Goal: Task Accomplishment & Management: Manage account settings

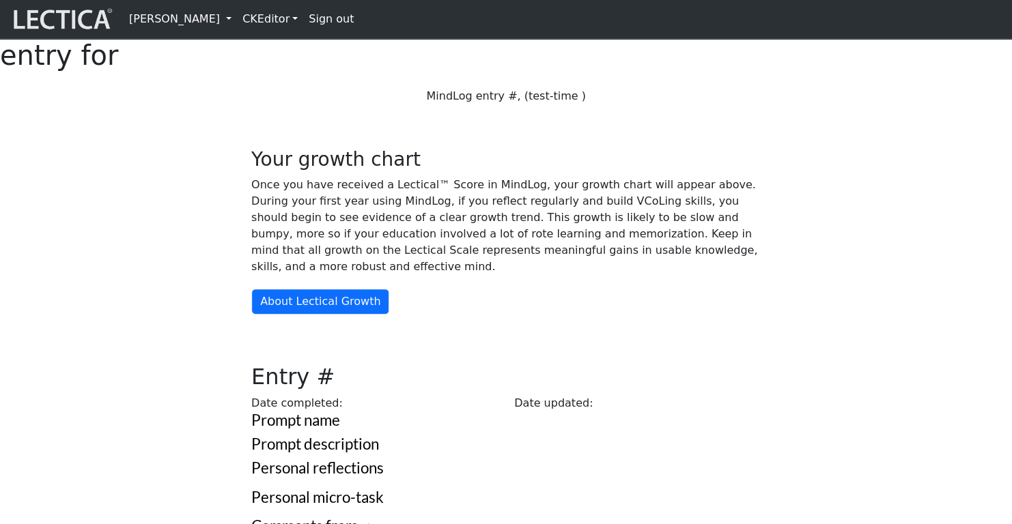
click at [150, 257] on div "Your growth chart Once you have received a Lectical™ Score in MindLog, your gro…" at bounding box center [505, 427] width 901 height 625
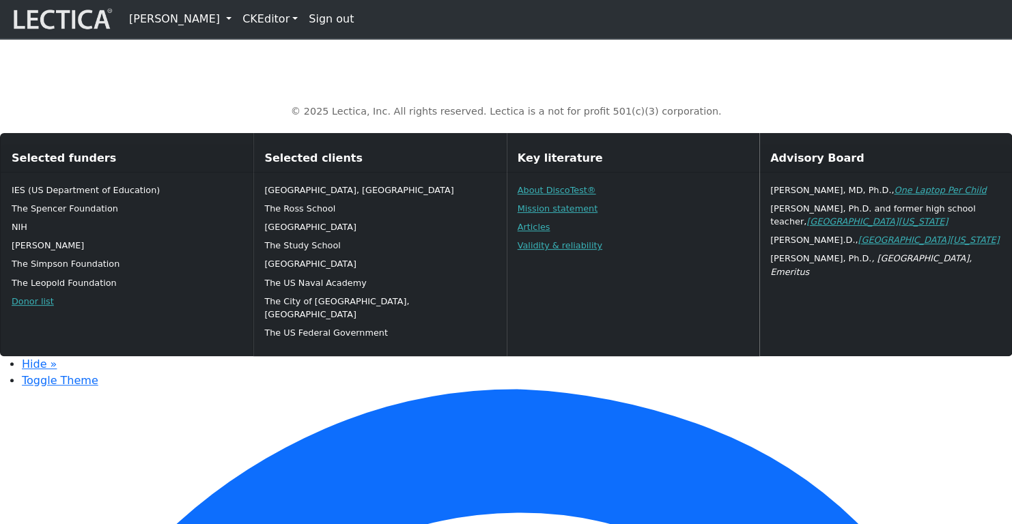
click at [166, 20] on link "[PERSON_NAME]" at bounding box center [180, 18] width 113 height 27
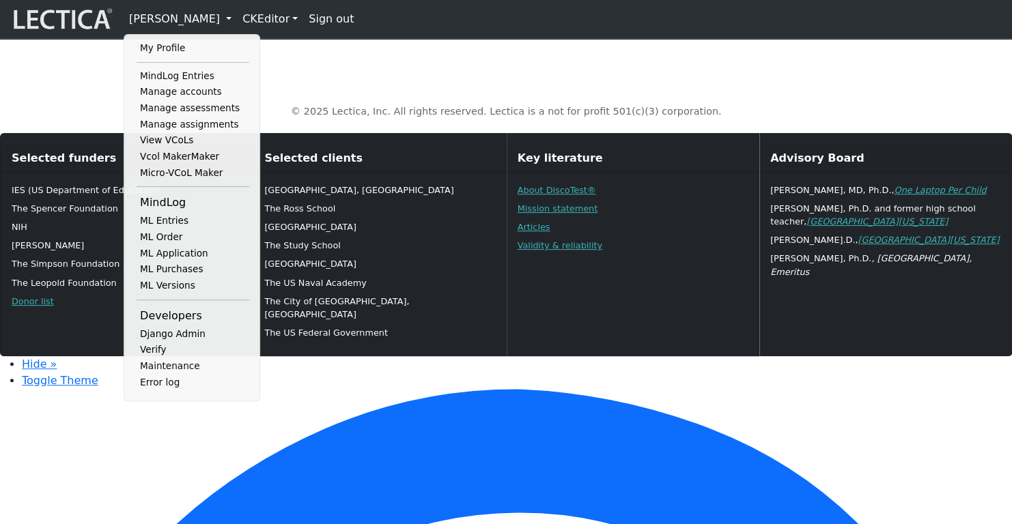
click at [243, 21] on link "CKEditor" at bounding box center [270, 18] width 66 height 27
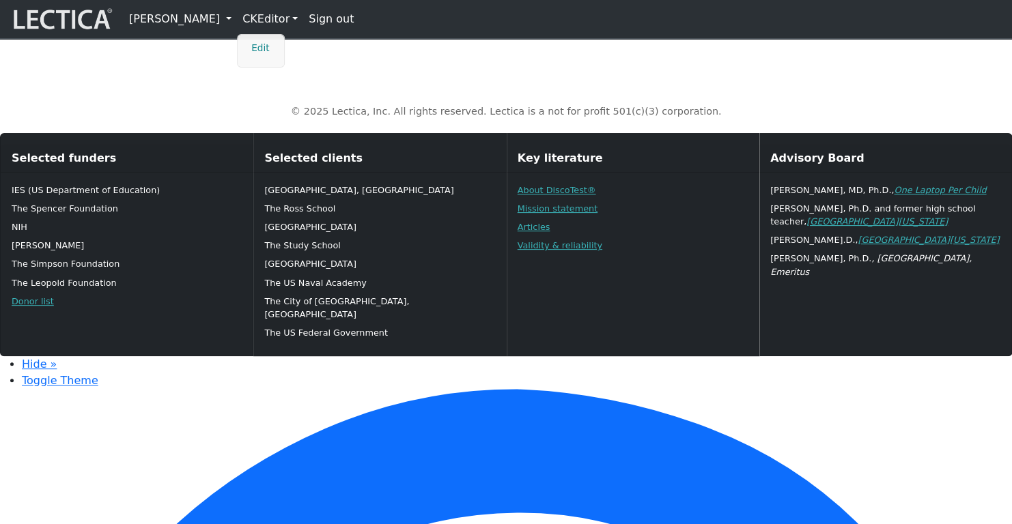
click at [248, 40] on link "Edit" at bounding box center [261, 48] width 27 height 16
click at [237, 18] on link "CKEditor" at bounding box center [270, 18] width 66 height 27
click at [158, 18] on link "[PERSON_NAME]" at bounding box center [180, 18] width 113 height 27
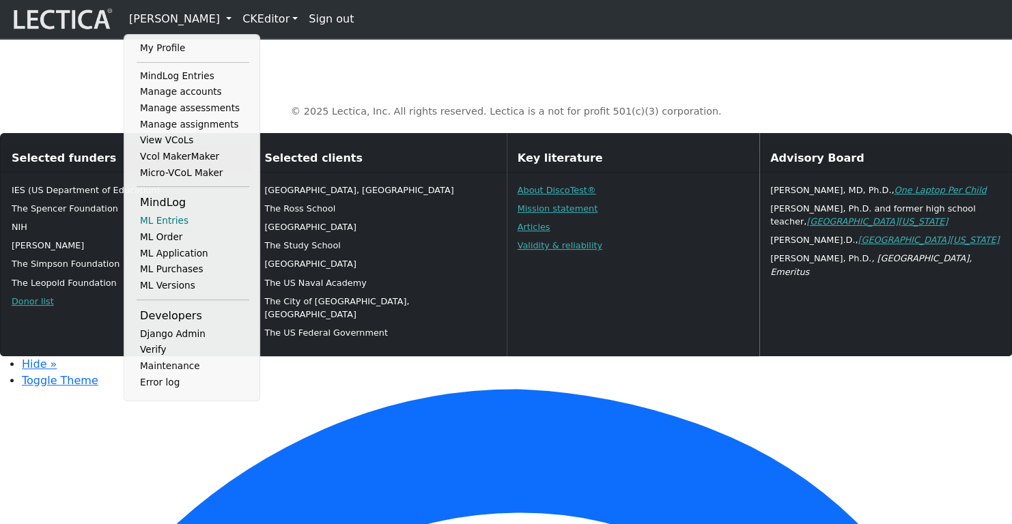
click at [173, 228] on link "ML Entries" at bounding box center [193, 221] width 113 height 16
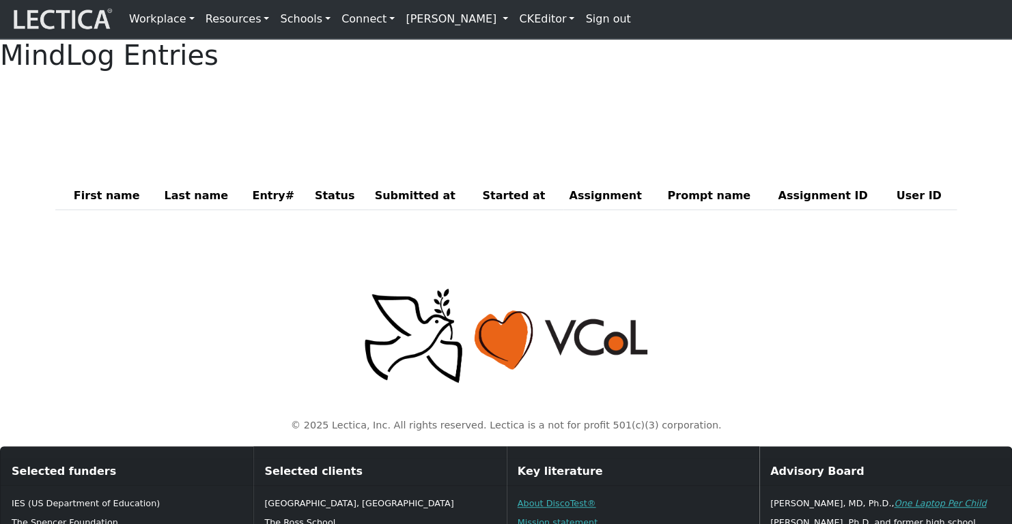
click at [400, 20] on link "[PERSON_NAME]" at bounding box center [456, 18] width 113 height 27
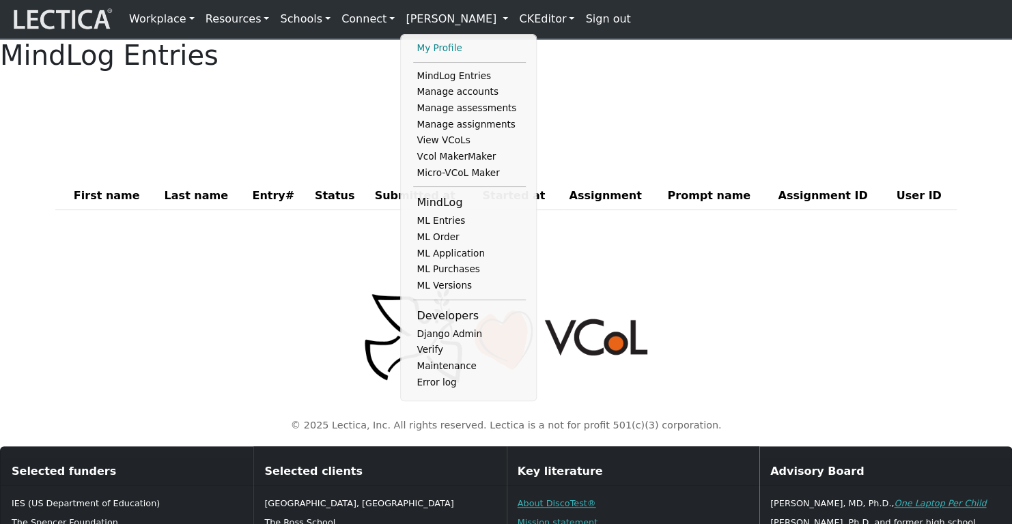
click at [413, 46] on link "My Profile" at bounding box center [469, 48] width 113 height 16
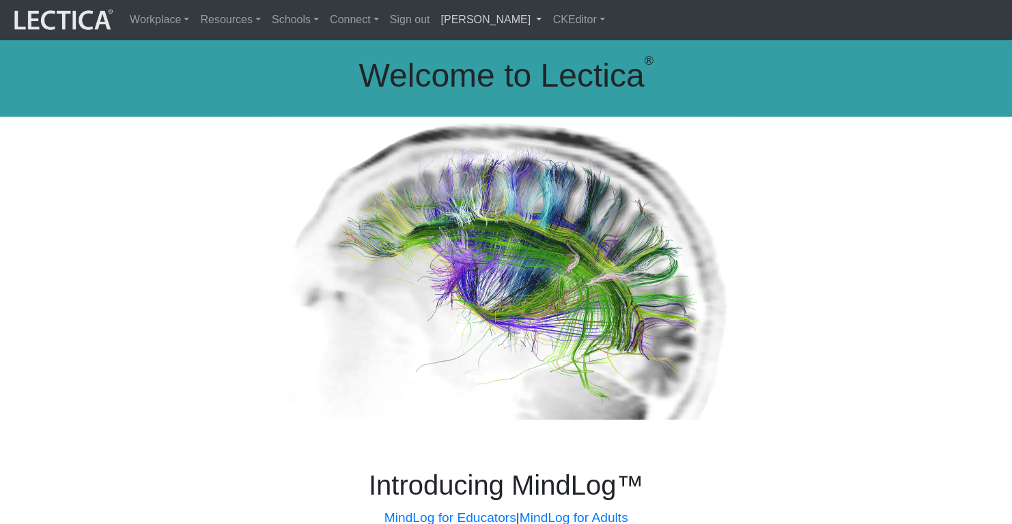
click at [435, 20] on link "[PERSON_NAME]" at bounding box center [491, 19] width 112 height 29
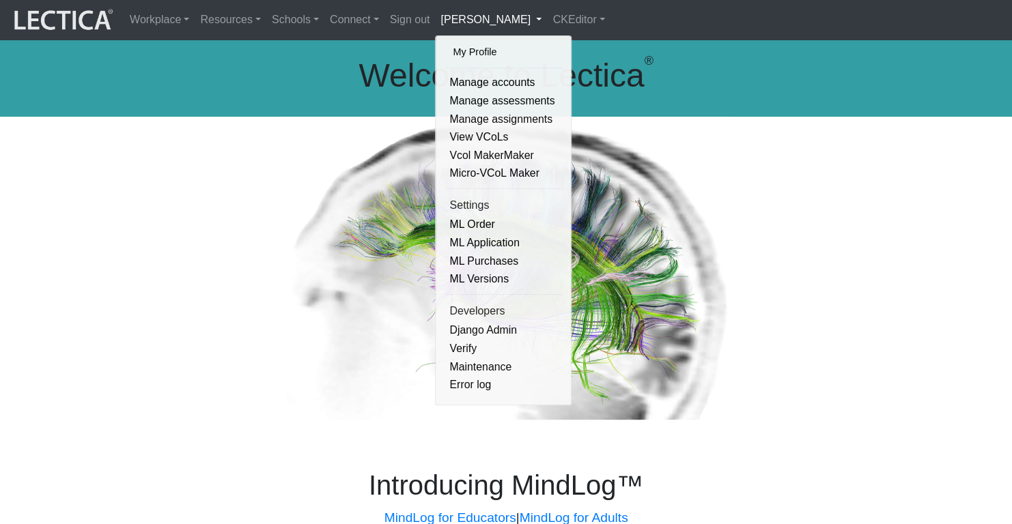
drag, startPoint x: 422, startPoint y: 46, endPoint x: 335, endPoint y: 58, distance: 87.6
click at [449, 46] on link "My Profile" at bounding box center [503, 52] width 109 height 17
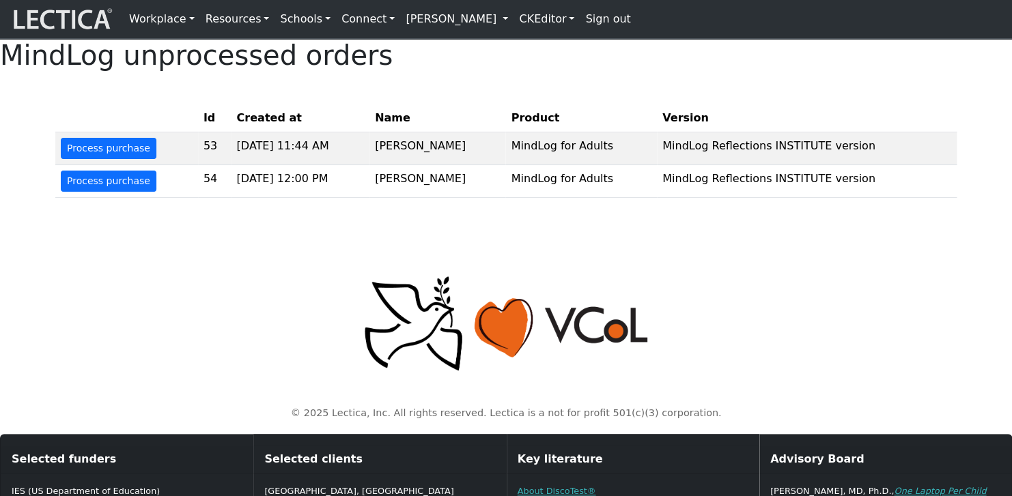
click at [400, 20] on link "[PERSON_NAME]" at bounding box center [456, 18] width 113 height 27
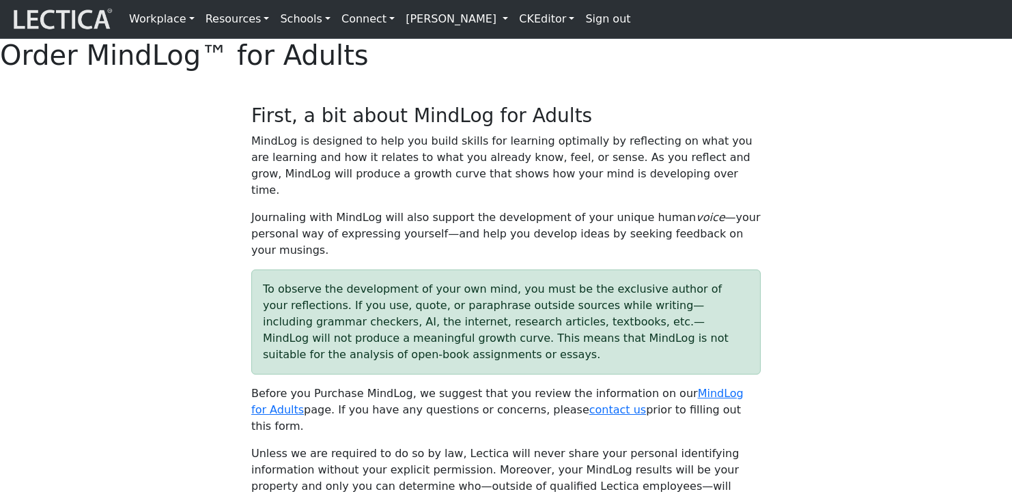
select select "1952"
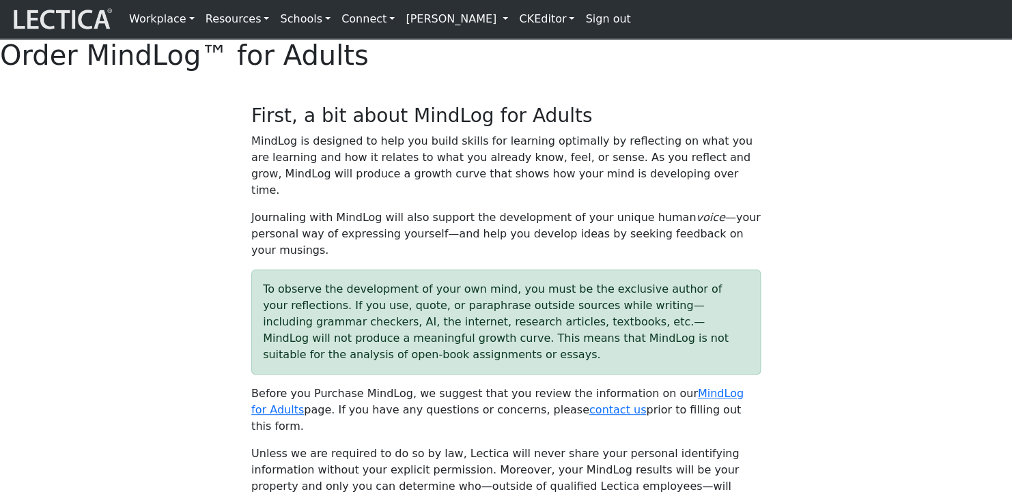
click at [400, 20] on link "[PERSON_NAME]" at bounding box center [456, 18] width 113 height 27
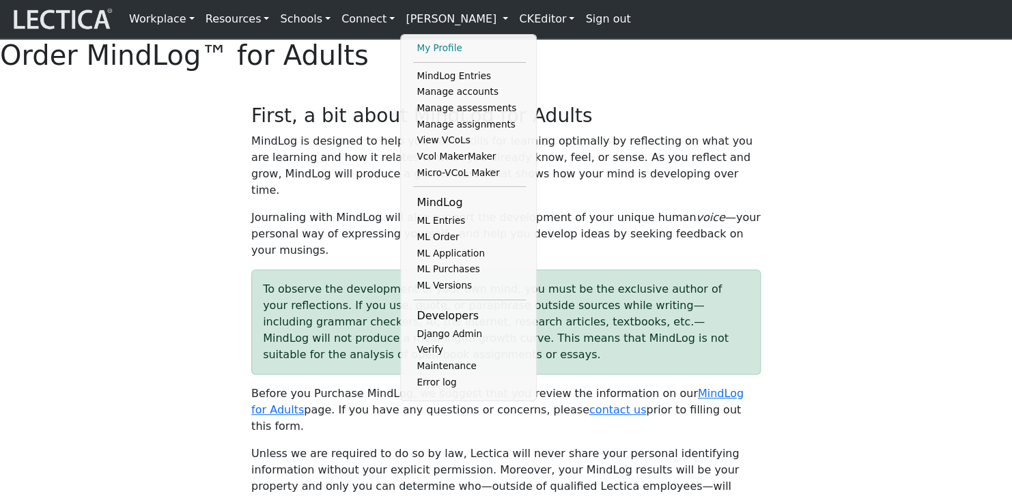
click at [413, 45] on link "My Profile" at bounding box center [469, 48] width 113 height 16
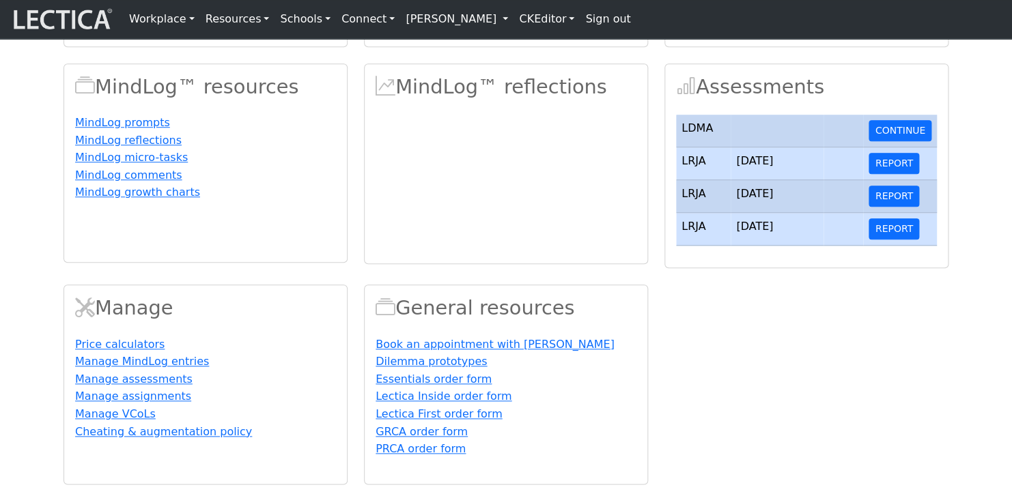
scroll to position [345, 0]
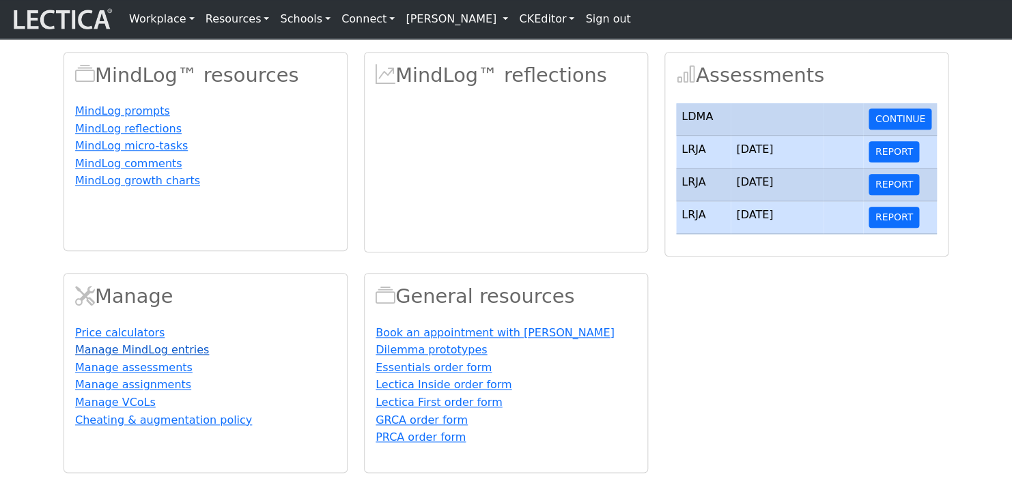
click at [96, 356] on link "Manage MindLog entries" at bounding box center [142, 349] width 134 height 13
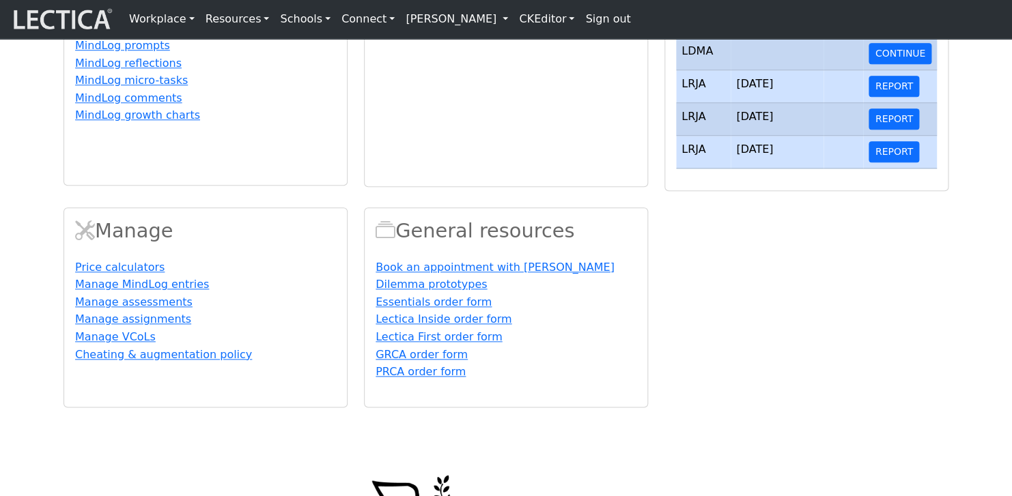
scroll to position [440, 0]
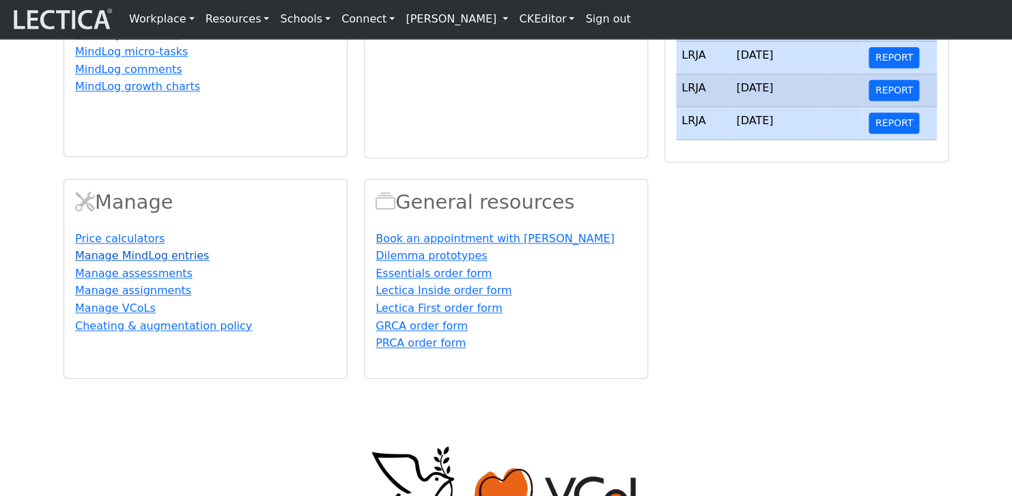
click at [148, 262] on link "Manage MindLog entries" at bounding box center [142, 255] width 134 height 13
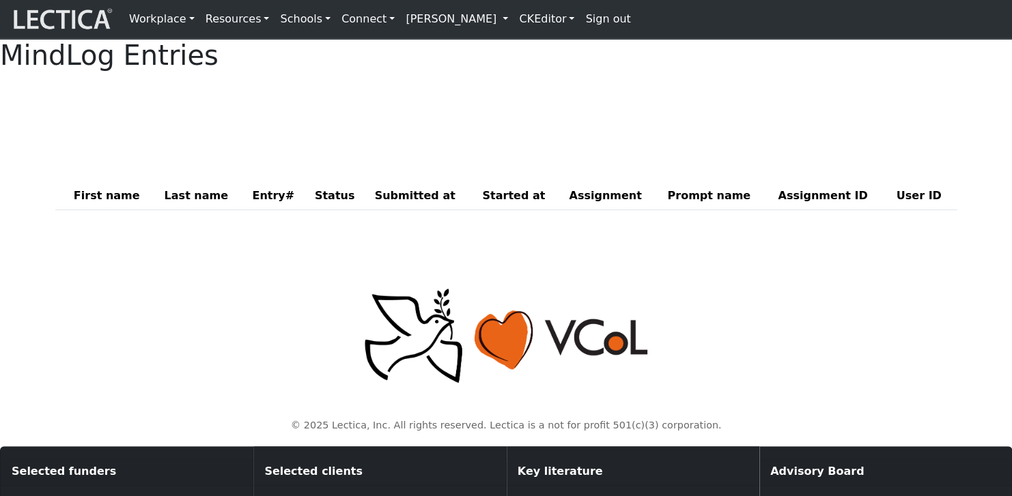
click at [245, 386] on p at bounding box center [505, 336] width 885 height 99
click at [434, 19] on link "[PERSON_NAME]" at bounding box center [456, 18] width 113 height 27
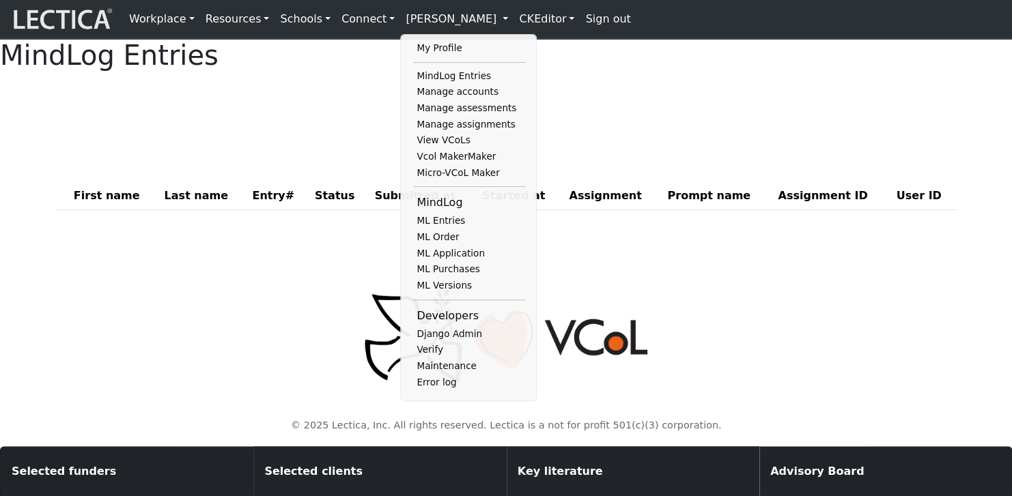
drag, startPoint x: 210, startPoint y: 279, endPoint x: 202, endPoint y: 242, distance: 37.0
click at [208, 279] on div "© 2025 Lectica, Inc. All rights reserved. Lectica is a not for profit 501(c)(3)…" at bounding box center [505, 349] width 901 height 190
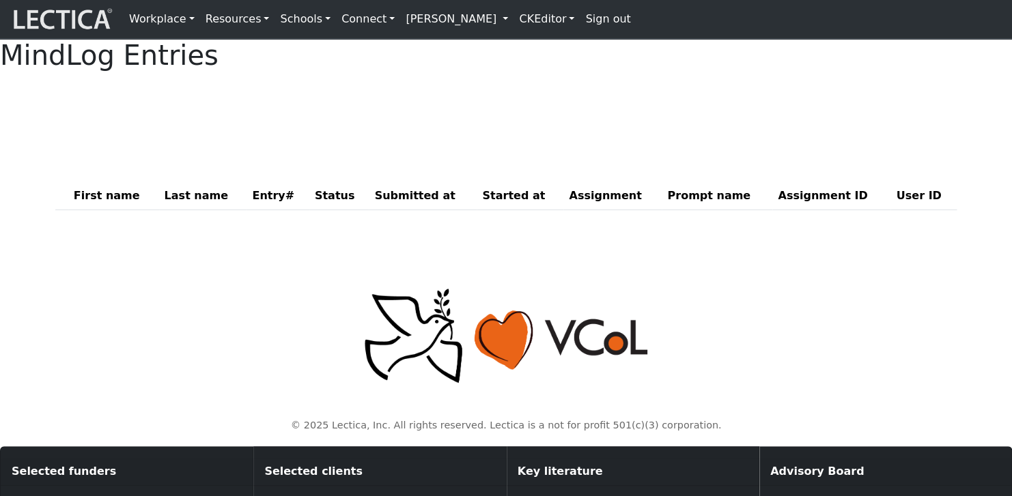
click at [167, 315] on p at bounding box center [505, 336] width 885 height 99
click at [436, 20] on link "[PERSON_NAME]" at bounding box center [456, 18] width 113 height 27
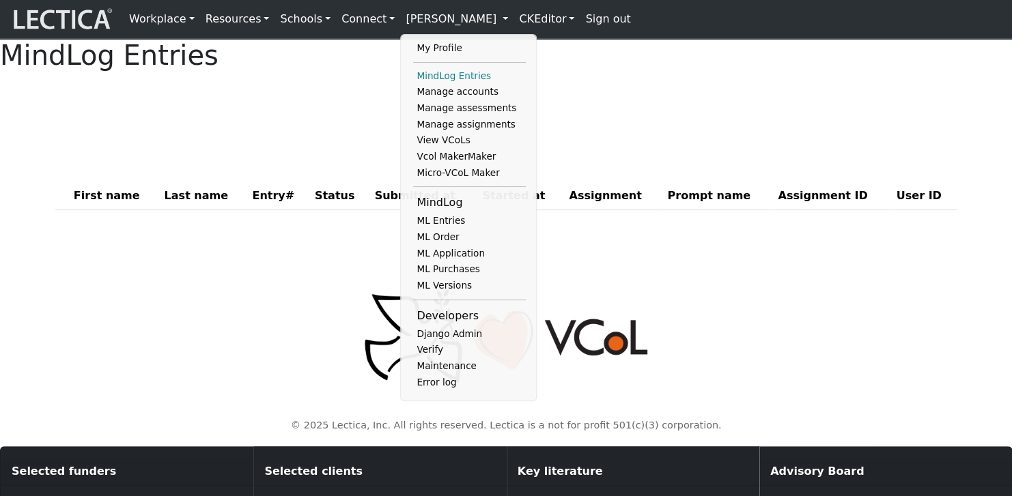
click at [413, 75] on link "MindLog Entries" at bounding box center [469, 76] width 113 height 16
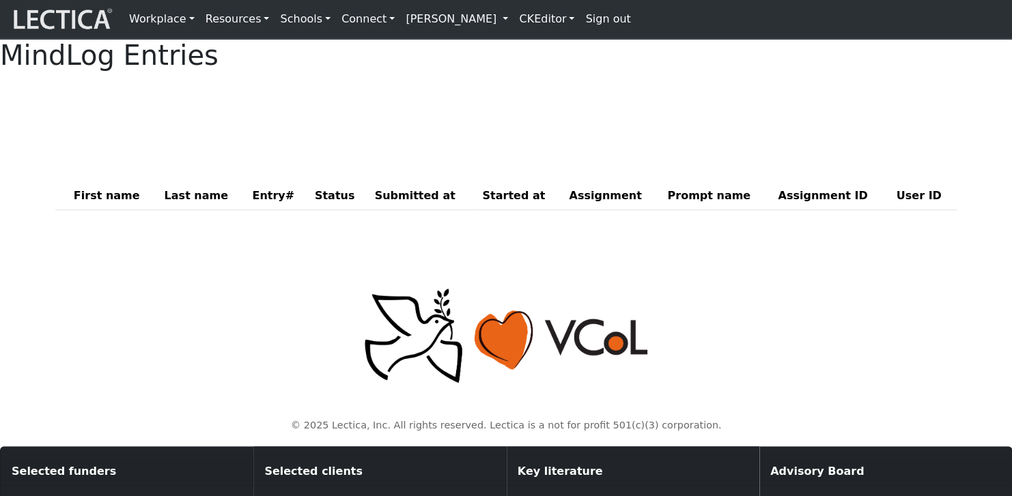
click at [400, 22] on link "[PERSON_NAME]" at bounding box center [456, 18] width 113 height 27
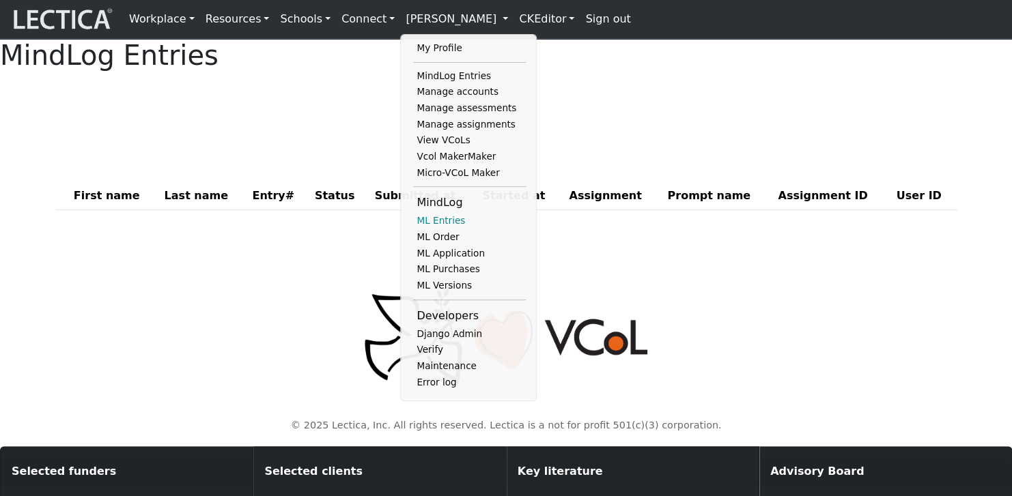
click at [413, 228] on link "ML Entries" at bounding box center [469, 221] width 113 height 16
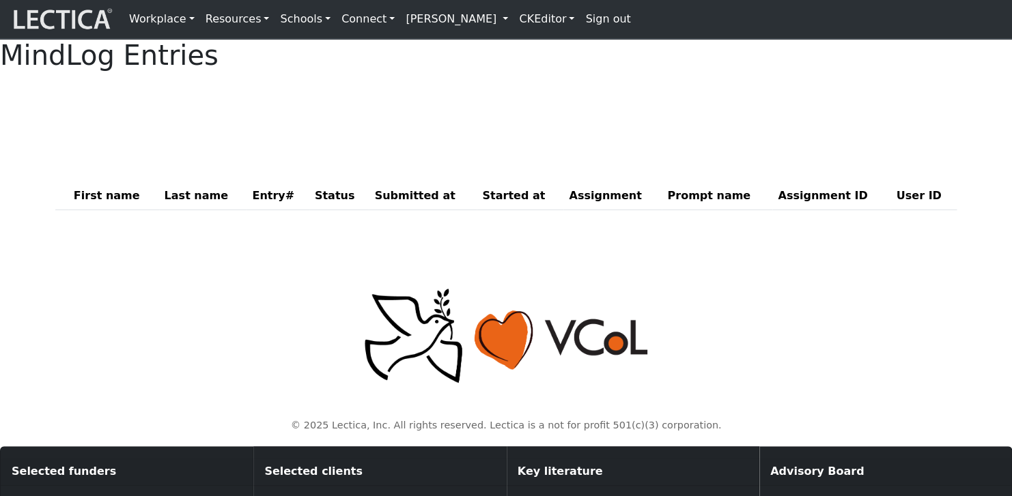
click at [400, 19] on link "[PERSON_NAME]" at bounding box center [456, 18] width 113 height 27
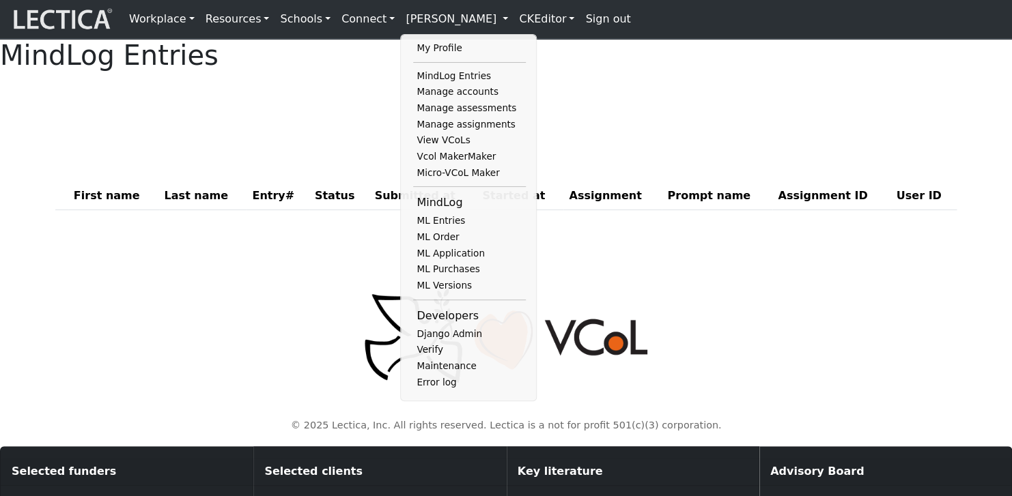
scroll to position [1, 0]
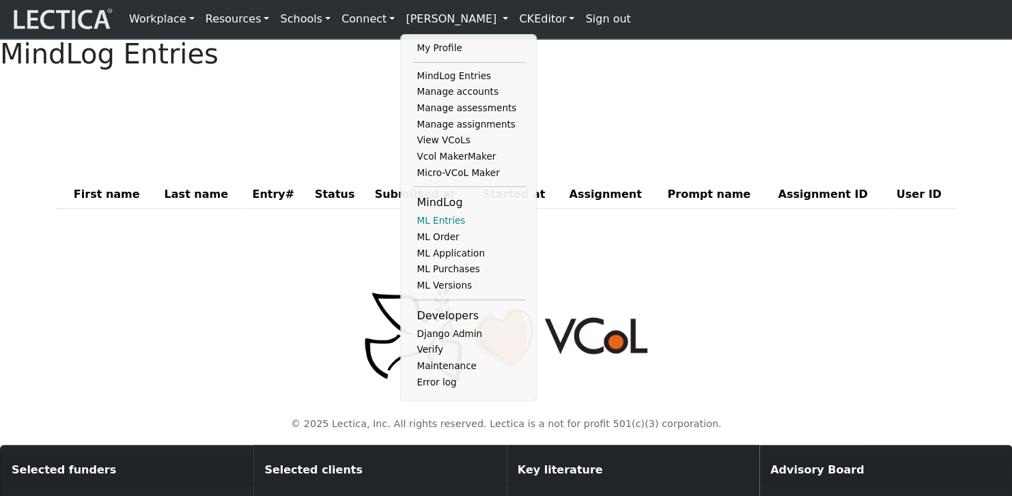
click at [413, 227] on link "ML Entries" at bounding box center [469, 221] width 113 height 16
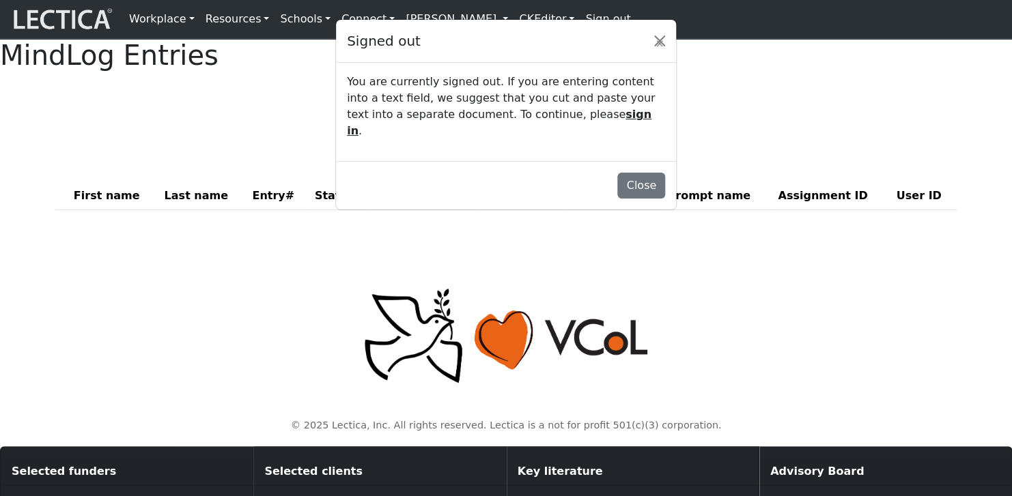
click at [507, 133] on link "sign in" at bounding box center [499, 122] width 305 height 29
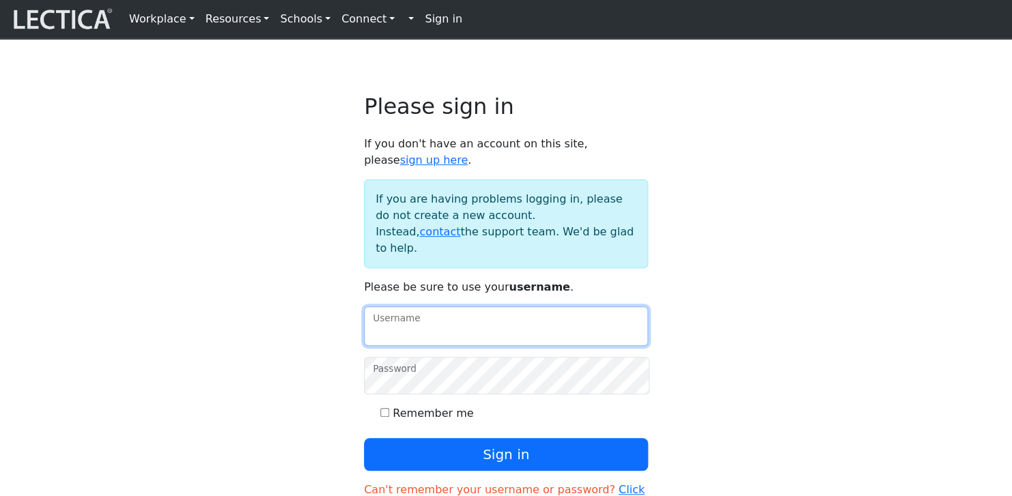
click at [440, 309] on input "Username" at bounding box center [506, 327] width 284 height 40
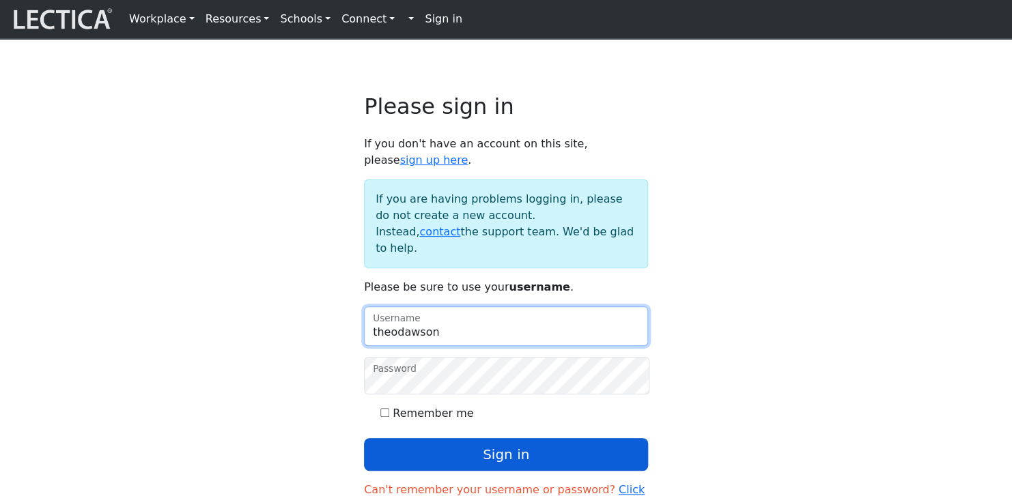
type input "theodawson"
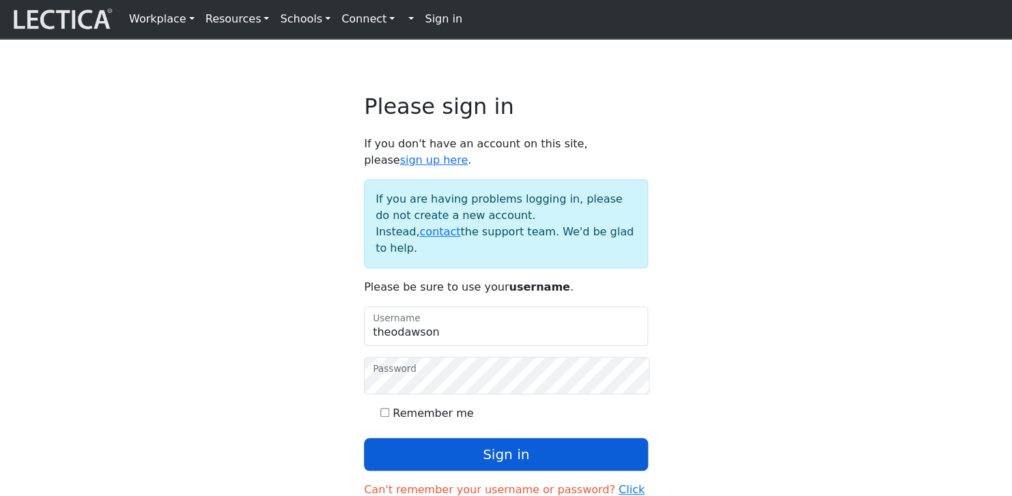
click at [452, 438] on button "Sign in" at bounding box center [506, 454] width 284 height 33
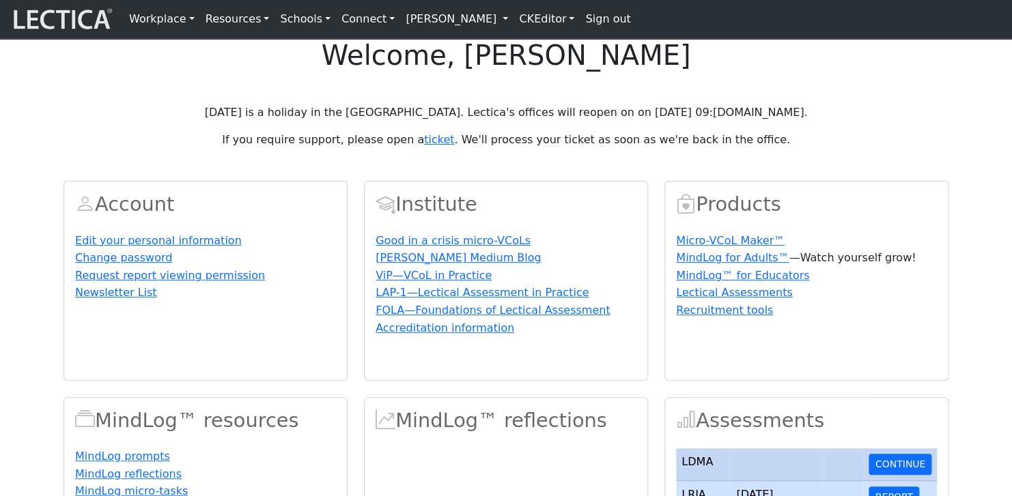
click at [403, 18] on link "[PERSON_NAME]" at bounding box center [456, 18] width 113 height 27
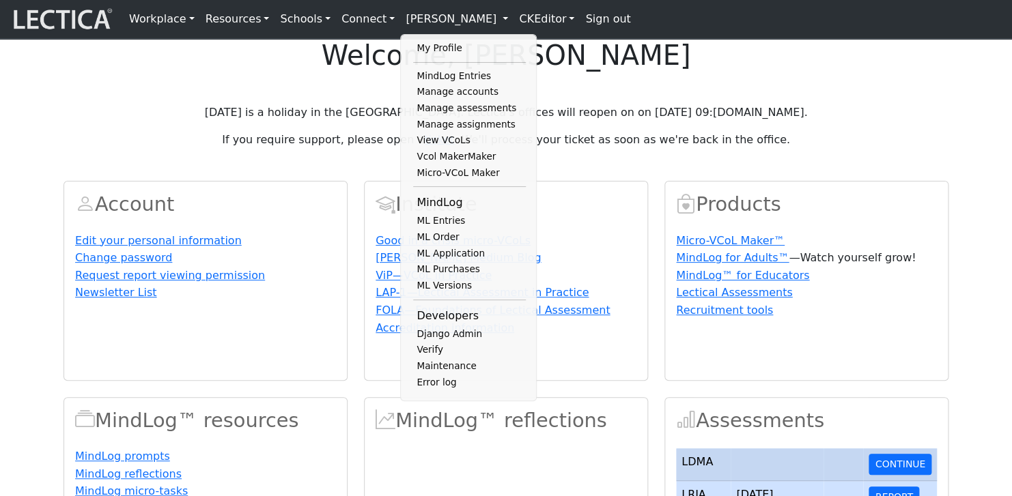
click at [265, 72] on h1 "welcome, [PERSON_NAME]" at bounding box center [506, 55] width 1012 height 33
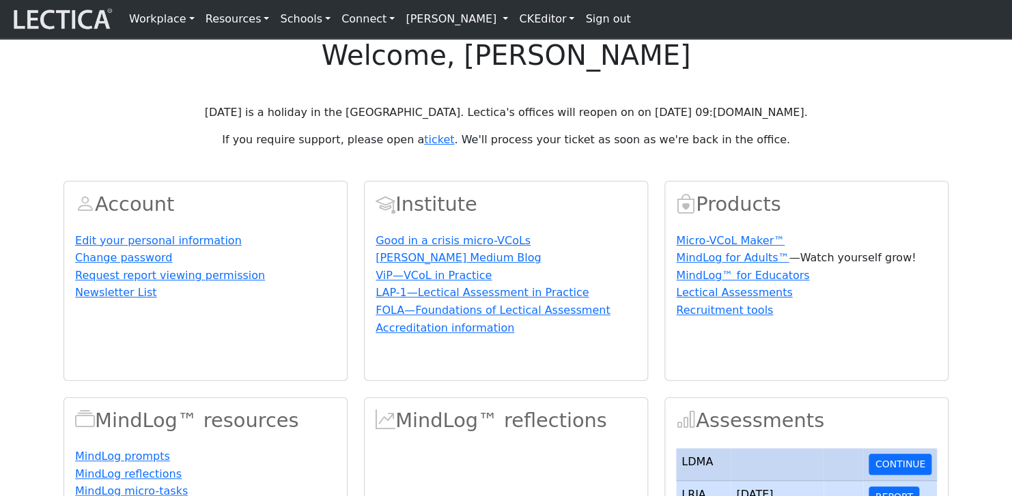
click at [400, 19] on link "[PERSON_NAME]" at bounding box center [456, 18] width 113 height 27
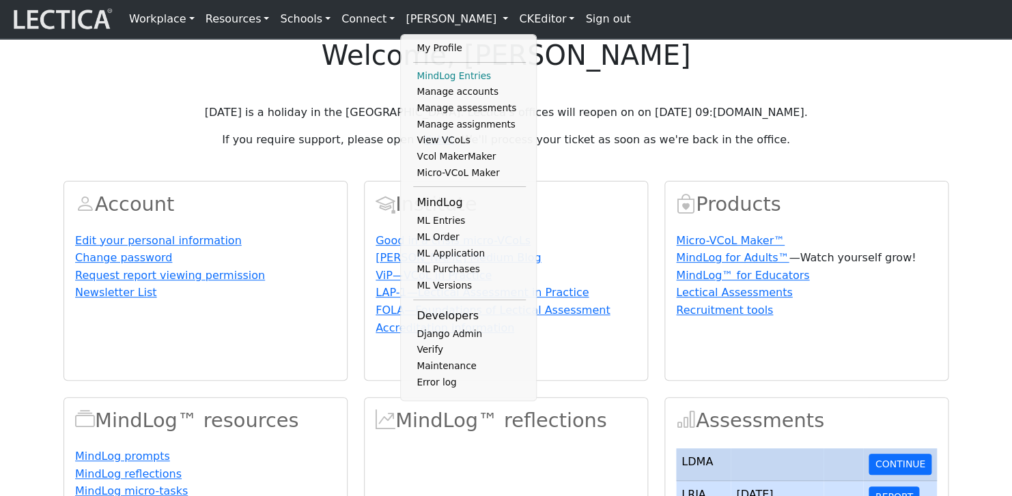
click at [413, 73] on link "MindLog Entries" at bounding box center [469, 76] width 113 height 16
